Goal: Task Accomplishment & Management: Complete application form

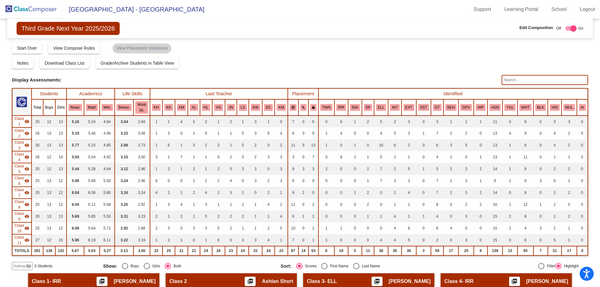
click at [24, 13] on img at bounding box center [31, 9] width 63 height 18
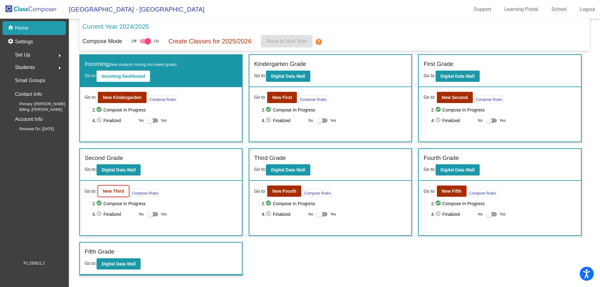
click at [116, 195] on button "New Third" at bounding box center [113, 191] width 31 height 11
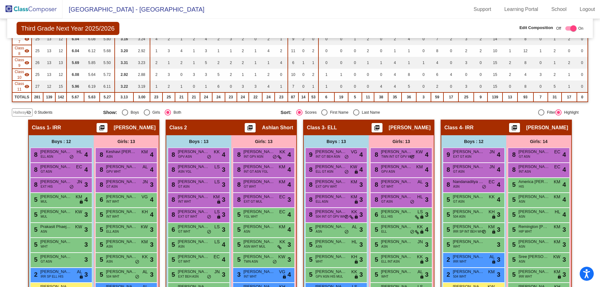
scroll to position [94, 0]
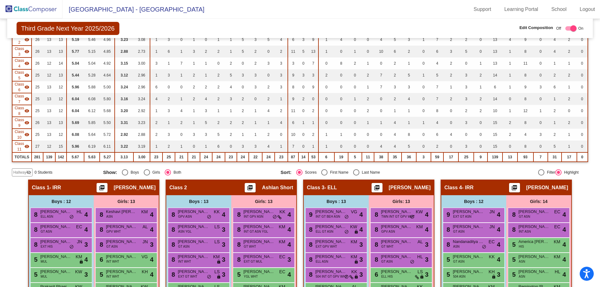
click at [15, 173] on span "Hallway" at bounding box center [19, 173] width 13 height 6
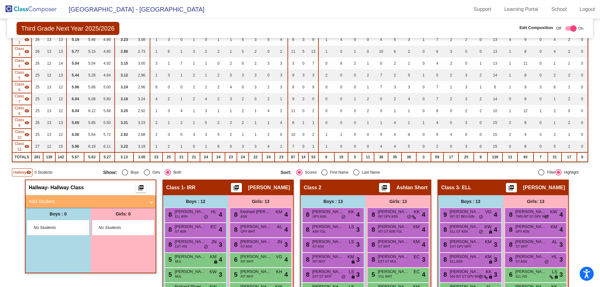
click at [52, 207] on mat-expansion-panel-header "Add Student" at bounding box center [91, 201] width 130 height 13
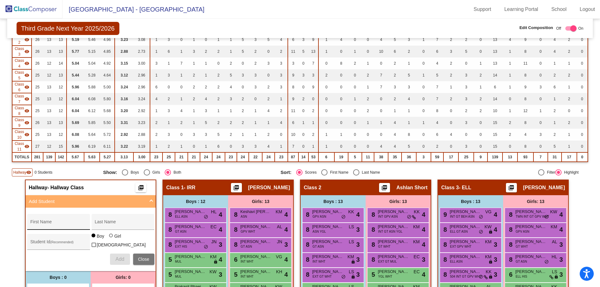
click at [54, 226] on input "First Name" at bounding box center [58, 224] width 56 height 5
type input "Amara"
type input "[PERSON_NAME]"
click at [109, 239] on div at bounding box center [111, 236] width 5 height 5
click at [111, 239] on input "Girl" at bounding box center [111, 239] width 0 height 0
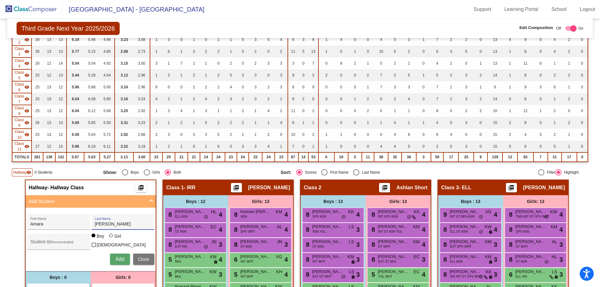
radio input "true"
click at [42, 244] on input "Student Id (Recommended)" at bounding box center [58, 244] width 56 height 5
paste input "207940"
type input "207940"
click at [115, 260] on span "Add" at bounding box center [119, 259] width 9 height 5
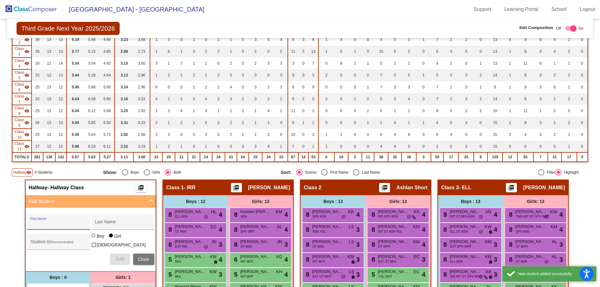
scroll to position [188, 0]
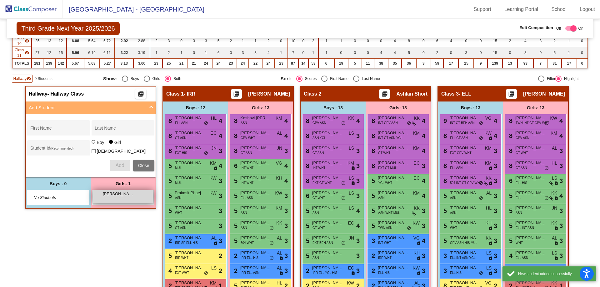
click at [113, 194] on span "[PERSON_NAME]" at bounding box center [118, 194] width 31 height 6
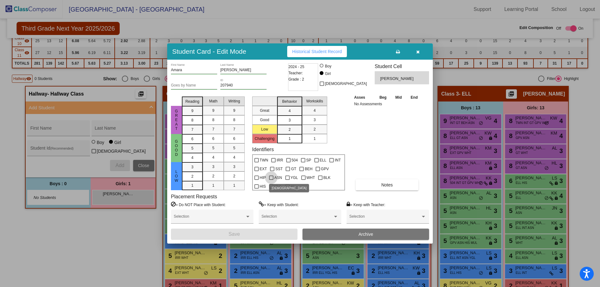
click at [272, 177] on div at bounding box center [271, 178] width 4 height 4
click at [271, 180] on input "ASN" at bounding box center [271, 180] width 0 height 0
checkbox input "true"
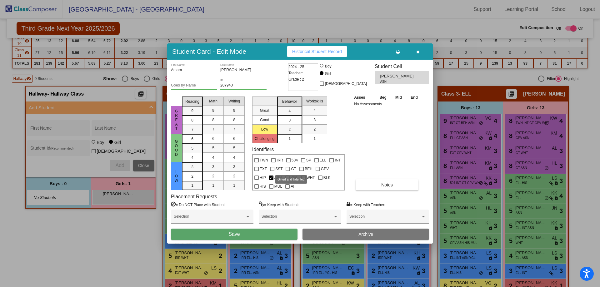
click at [288, 167] on div at bounding box center [288, 169] width 4 height 4
click at [288, 171] on input "GT" at bounding box center [288, 171] width 0 height 0
checkbox input "true"
click at [258, 232] on button "Save" at bounding box center [234, 234] width 127 height 11
